Goal: Task Accomplishment & Management: Use online tool/utility

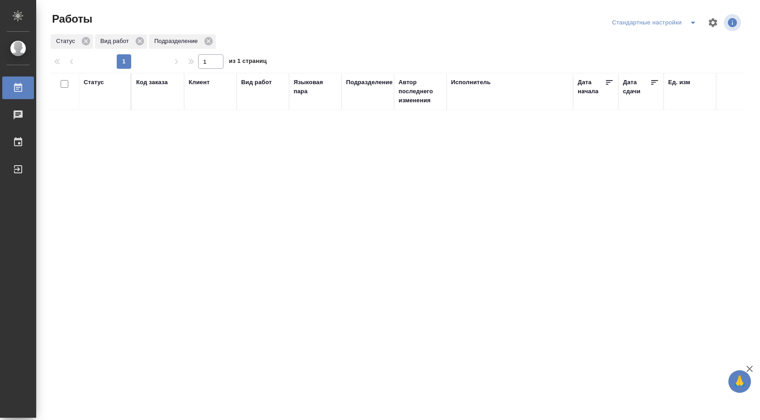
click at [690, 23] on icon "split button" at bounding box center [693, 22] width 11 height 11
click at [668, 40] on li "В работе" at bounding box center [654, 40] width 95 height 14
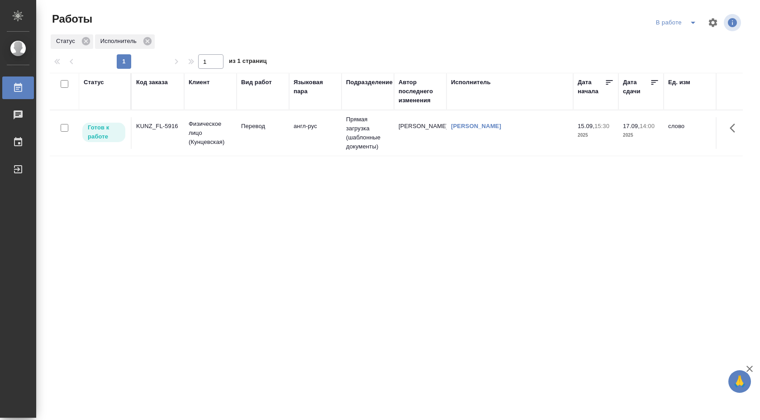
click at [347, 123] on td "Прямая загрузка (шаблонные документы)" at bounding box center [368, 132] width 52 height 45
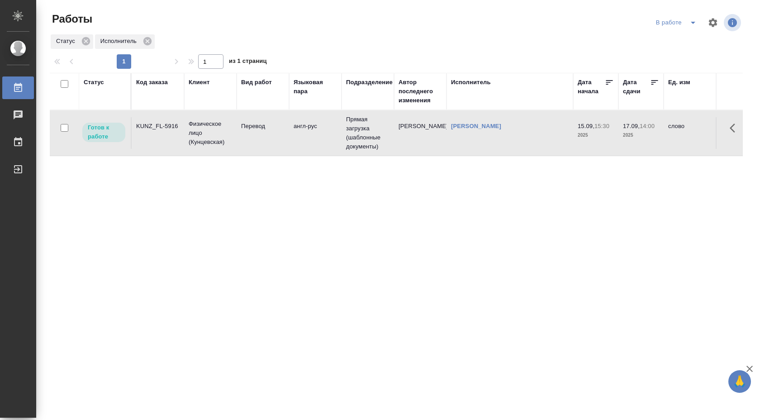
click at [347, 123] on td "Прямая загрузка (шаблонные документы)" at bounding box center [368, 132] width 52 height 45
click at [693, 24] on icon "split button" at bounding box center [693, 22] width 11 height 11
click at [685, 38] on li "Стандартные настройки" at bounding box center [677, 40] width 87 height 14
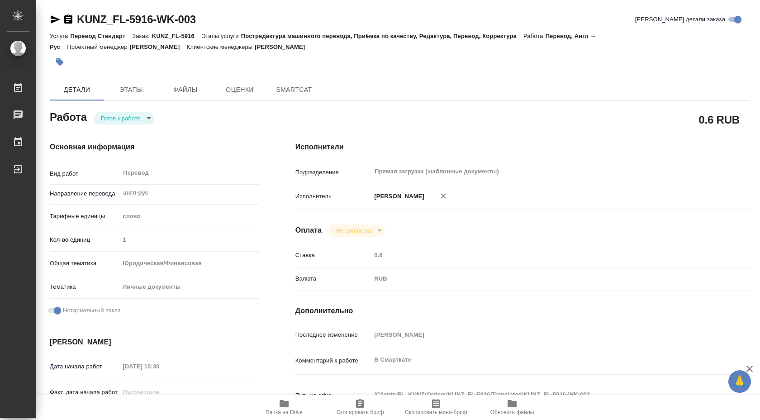
type textarea "x"
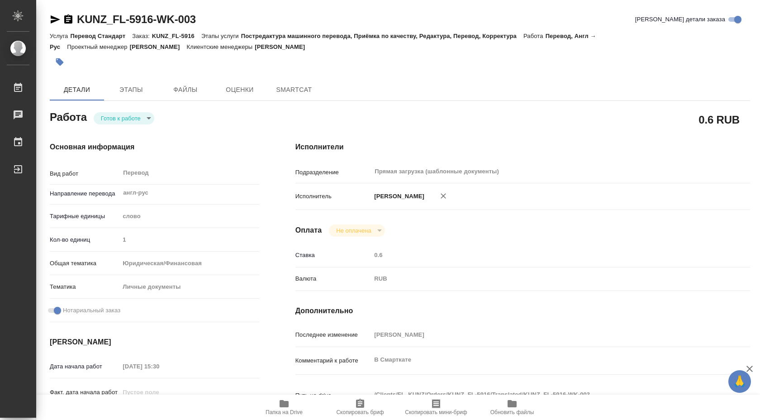
type textarea "x"
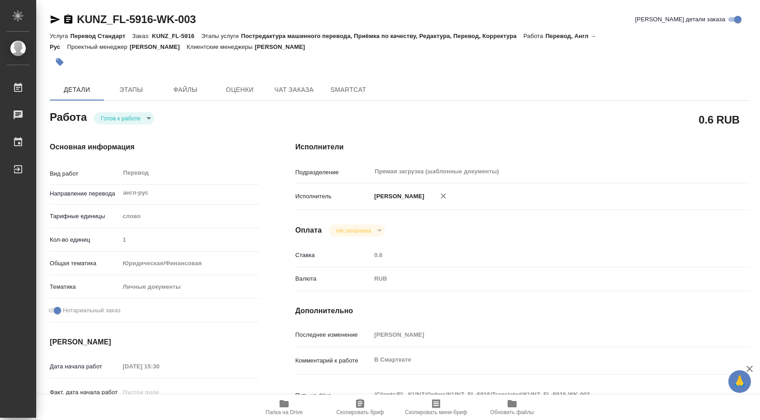
type textarea "x"
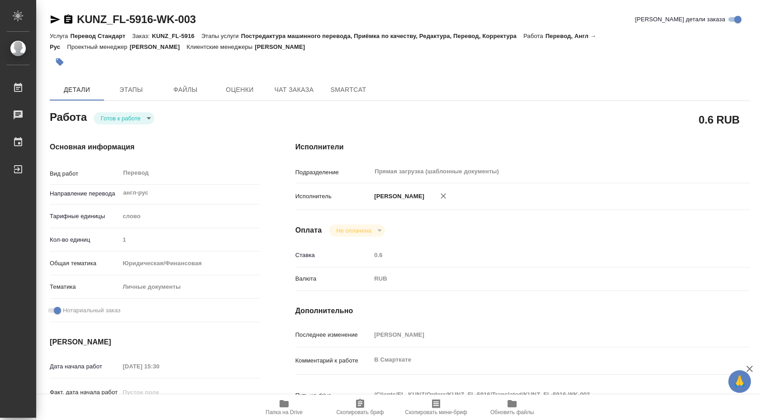
click at [140, 113] on body "🙏 .cls-1 fill:#fff; AWATERA Shuvalova Anna Работы Чаты График Выйти KUNZ_FL-591…" at bounding box center [380, 210] width 760 height 420
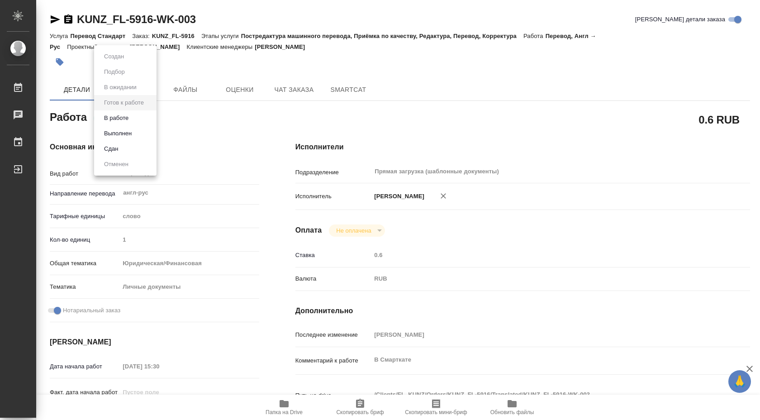
type textarea "x"
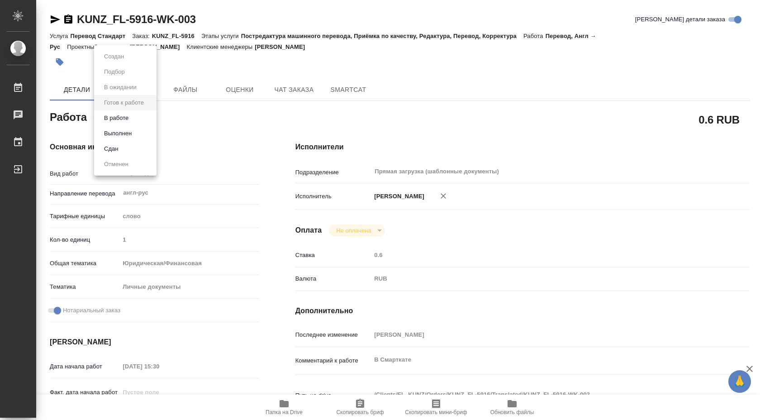
click at [127, 111] on li "В работе" at bounding box center [125, 117] width 62 height 15
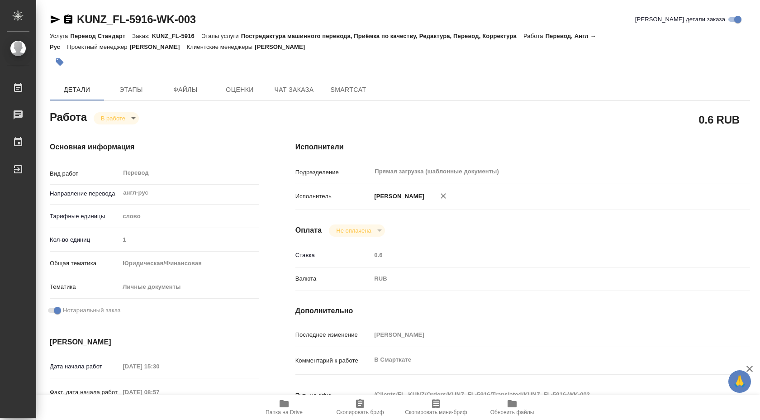
type textarea "x"
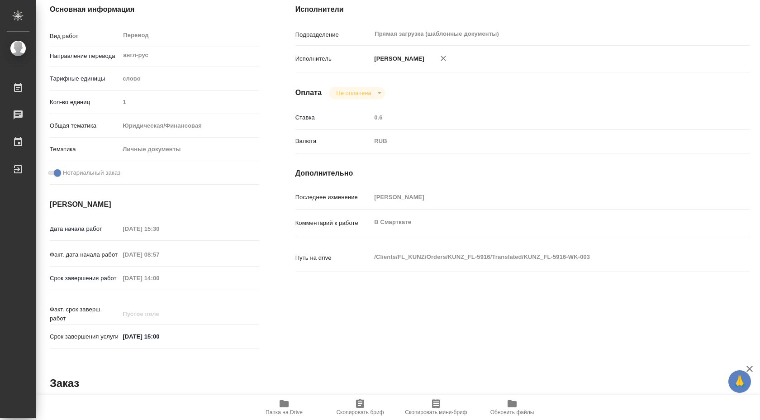
type textarea "x"
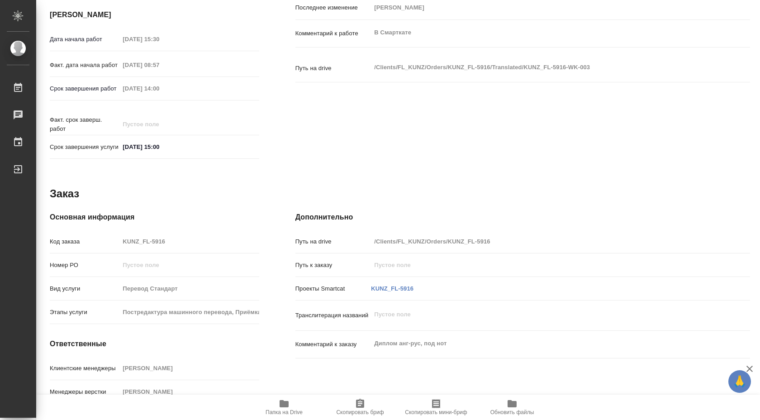
scroll to position [370, 0]
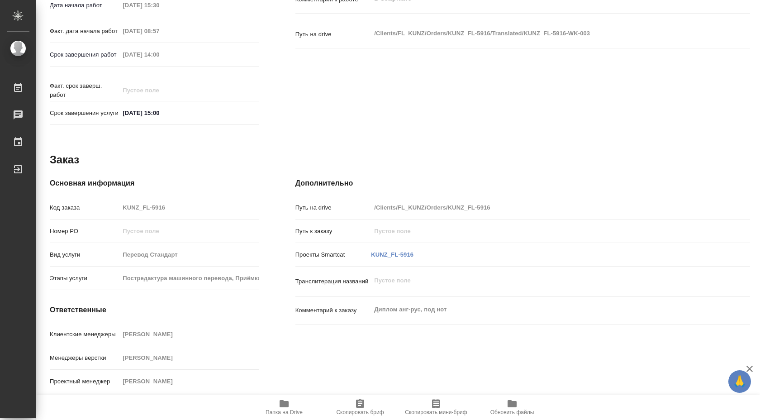
click at [404, 179] on h4 "Дополнительно" at bounding box center [522, 183] width 455 height 11
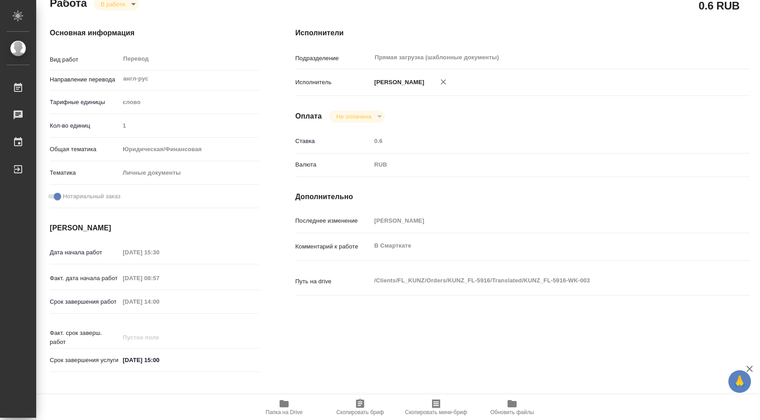
scroll to position [0, 0]
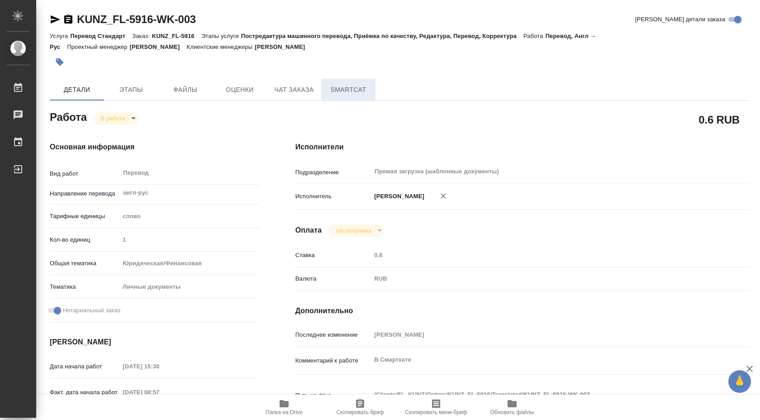
click at [337, 85] on span "SmartCat" at bounding box center [348, 89] width 43 height 11
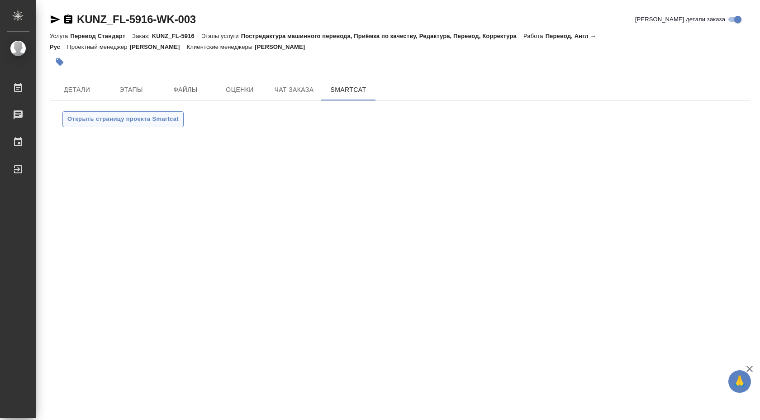
click at [167, 118] on span "Открыть страницу проекта Smartcat" at bounding box center [122, 119] width 111 height 10
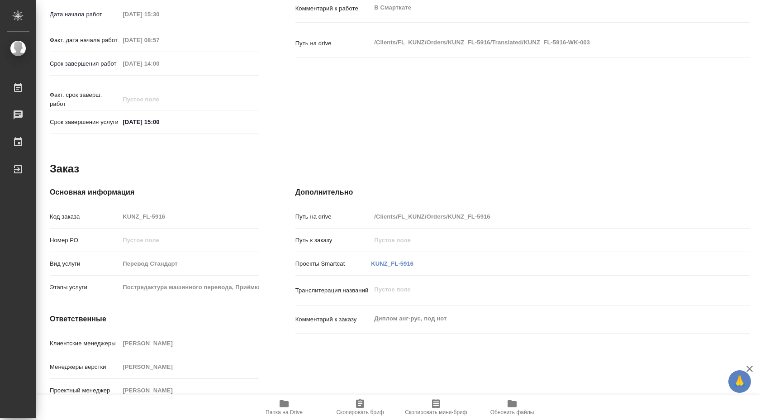
scroll to position [353, 0]
click at [384, 266] on link "KUNZ_FL-5916" at bounding box center [392, 262] width 43 height 7
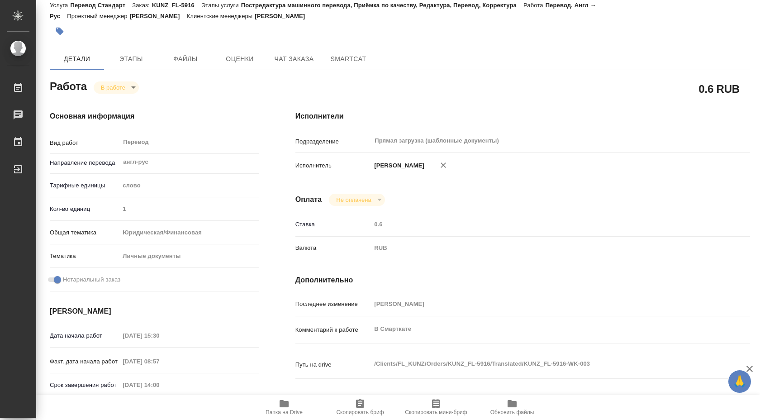
scroll to position [0, 0]
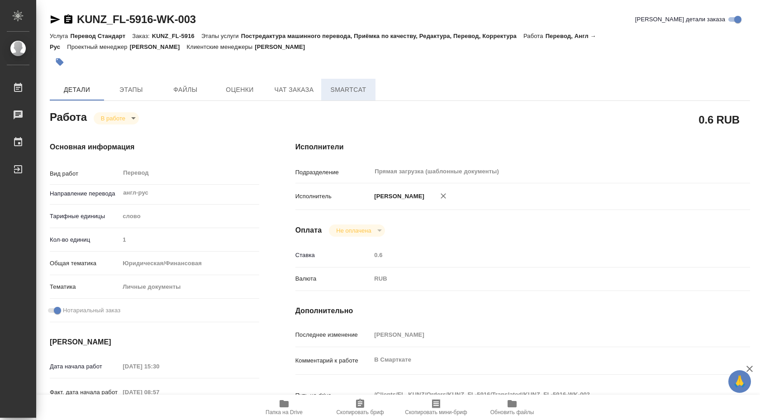
click at [337, 89] on span "SmartCat" at bounding box center [348, 89] width 43 height 11
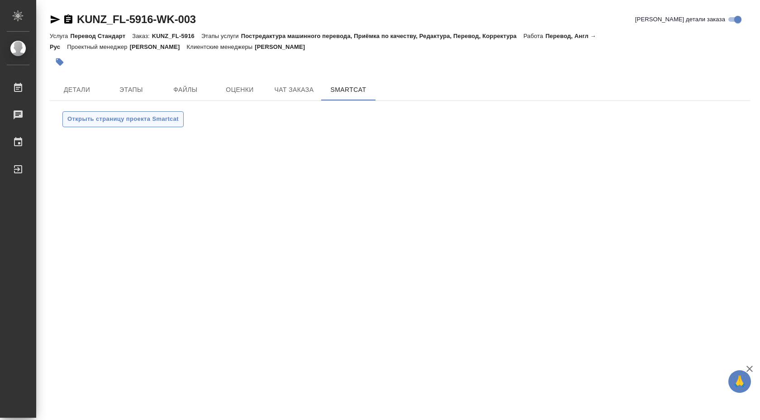
click at [118, 120] on span "Открыть страницу проекта Smartcat" at bounding box center [122, 119] width 111 height 10
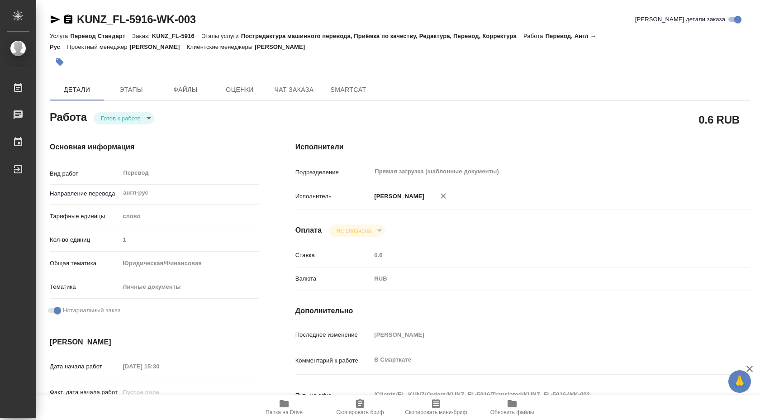
scroll to position [370, 0]
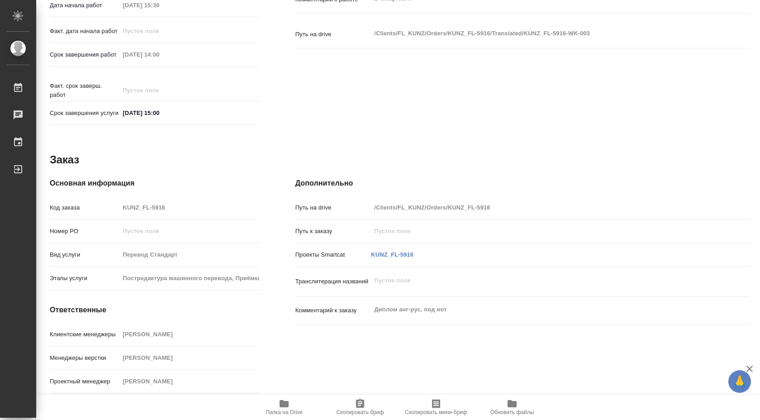
click at [281, 404] on icon "button" at bounding box center [284, 403] width 9 height 7
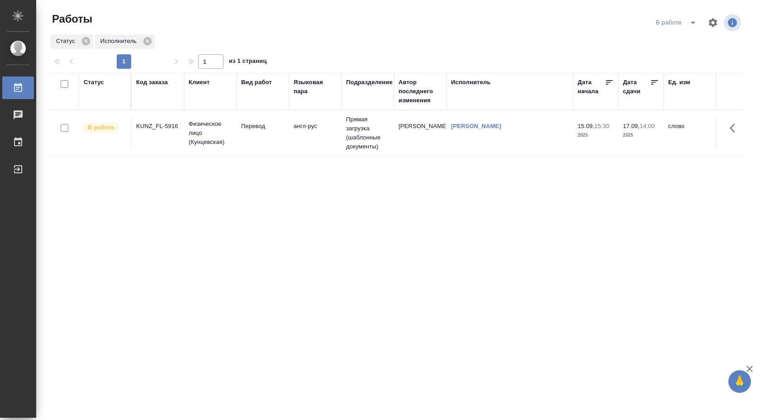
click at [692, 18] on icon "split button" at bounding box center [693, 22] width 11 height 11
click at [690, 39] on li "Стандартные настройки" at bounding box center [677, 40] width 87 height 14
